Goal: Navigation & Orientation: Understand site structure

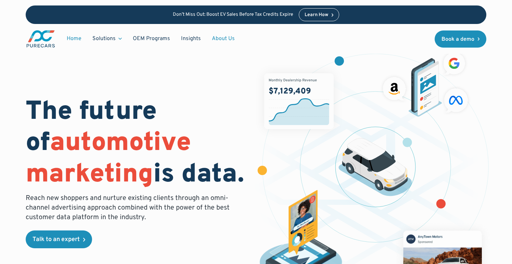
click at [220, 37] on link "About Us" at bounding box center [223, 38] width 34 height 13
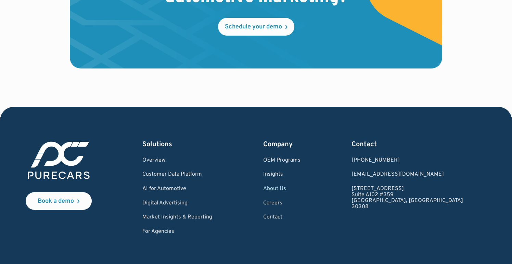
scroll to position [1995, 0]
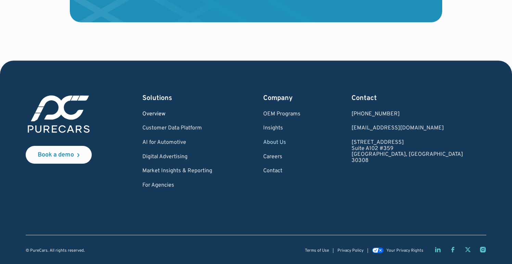
click at [171, 113] on link "Overview" at bounding box center [177, 114] width 70 height 6
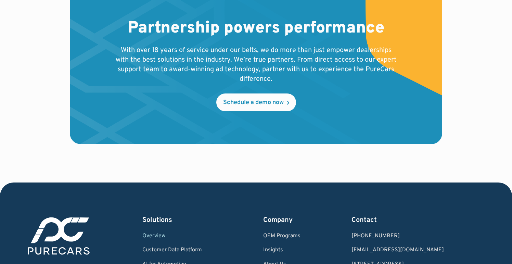
scroll to position [1319, 0]
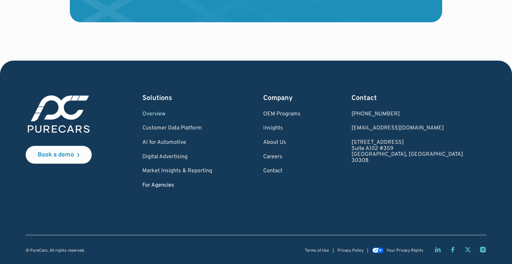
click at [172, 185] on link "For Agencies" at bounding box center [177, 185] width 70 height 6
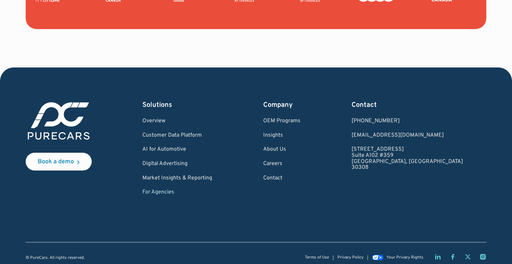
scroll to position [1737, 0]
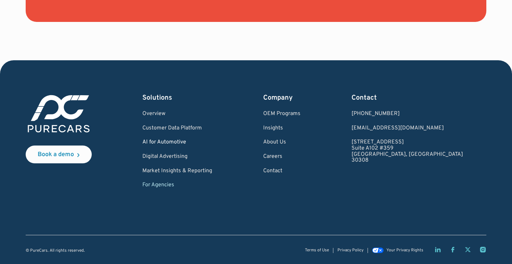
click at [179, 141] on div "Solutions Overview Customer Data Platform AI for Automotive Digital Advertising…" at bounding box center [177, 140] width 70 height 95
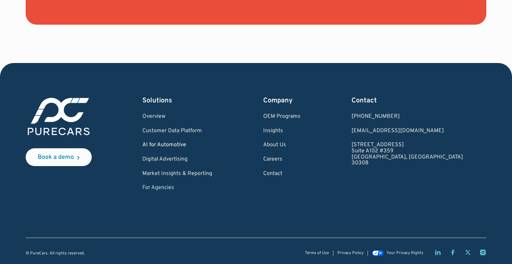
click at [178, 145] on link "AI for Automotive" at bounding box center [177, 145] width 70 height 6
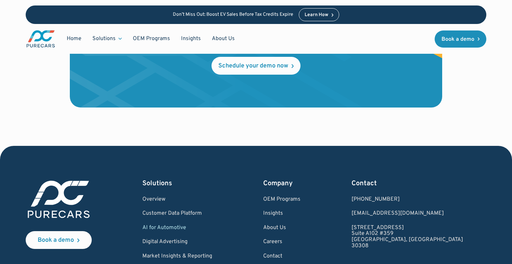
scroll to position [1607, 0]
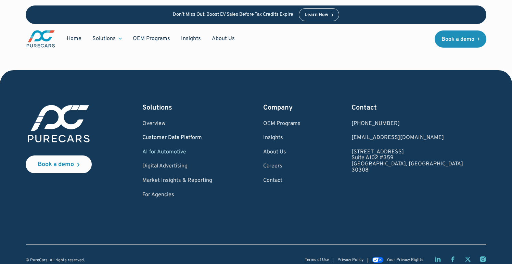
click at [175, 135] on link "Customer Data Platform" at bounding box center [177, 138] width 70 height 6
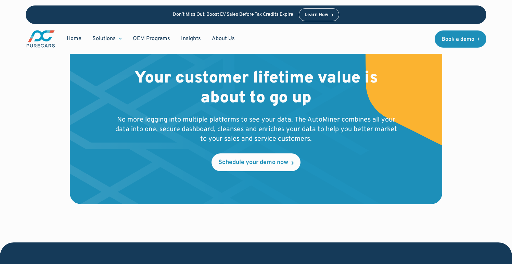
scroll to position [2235, 0]
